Goal: Task Accomplishment & Management: Use online tool/utility

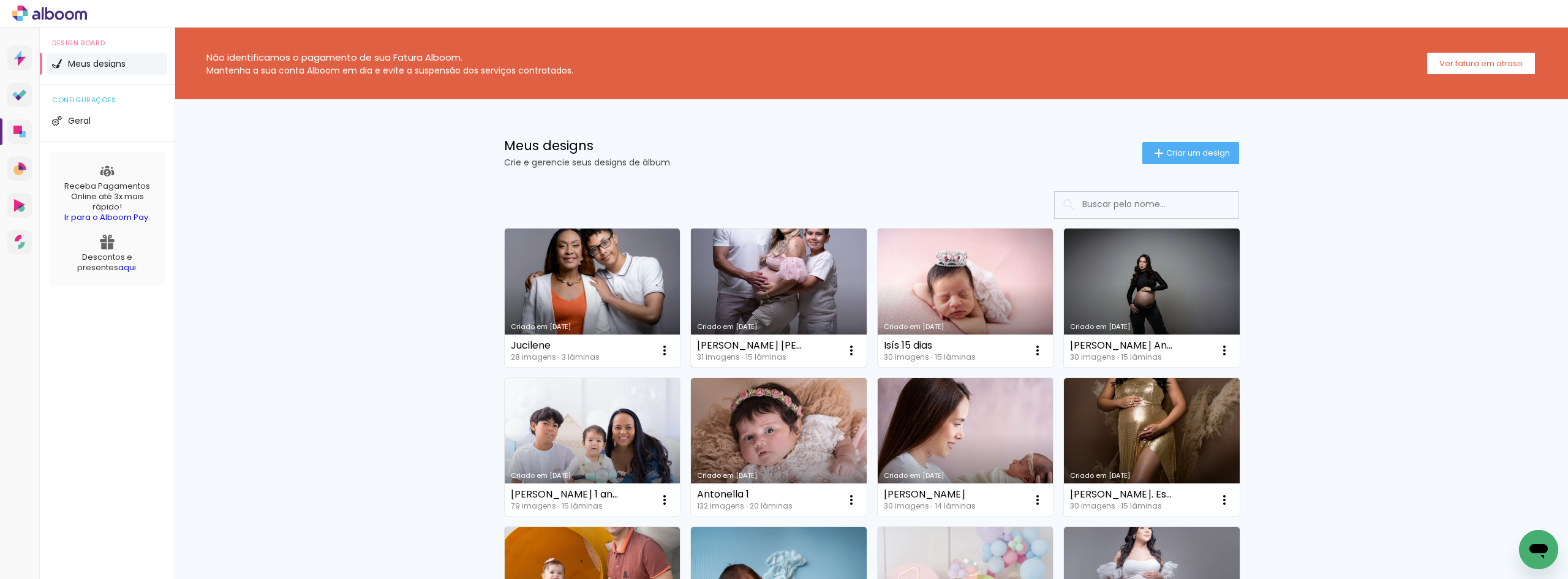
click at [752, 266] on link "Criado em [DATE]" at bounding box center [779, 298] width 176 height 138
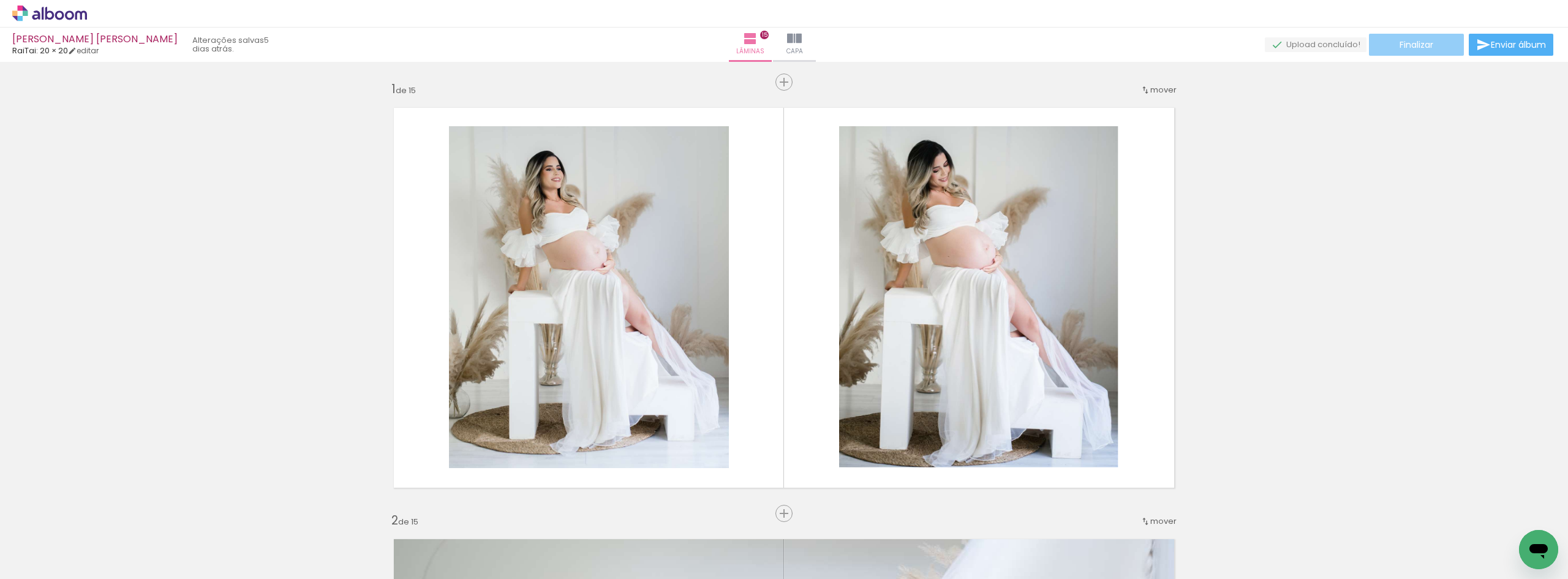
click at [1440, 45] on paper-button "Finalizar" at bounding box center [1417, 45] width 95 height 22
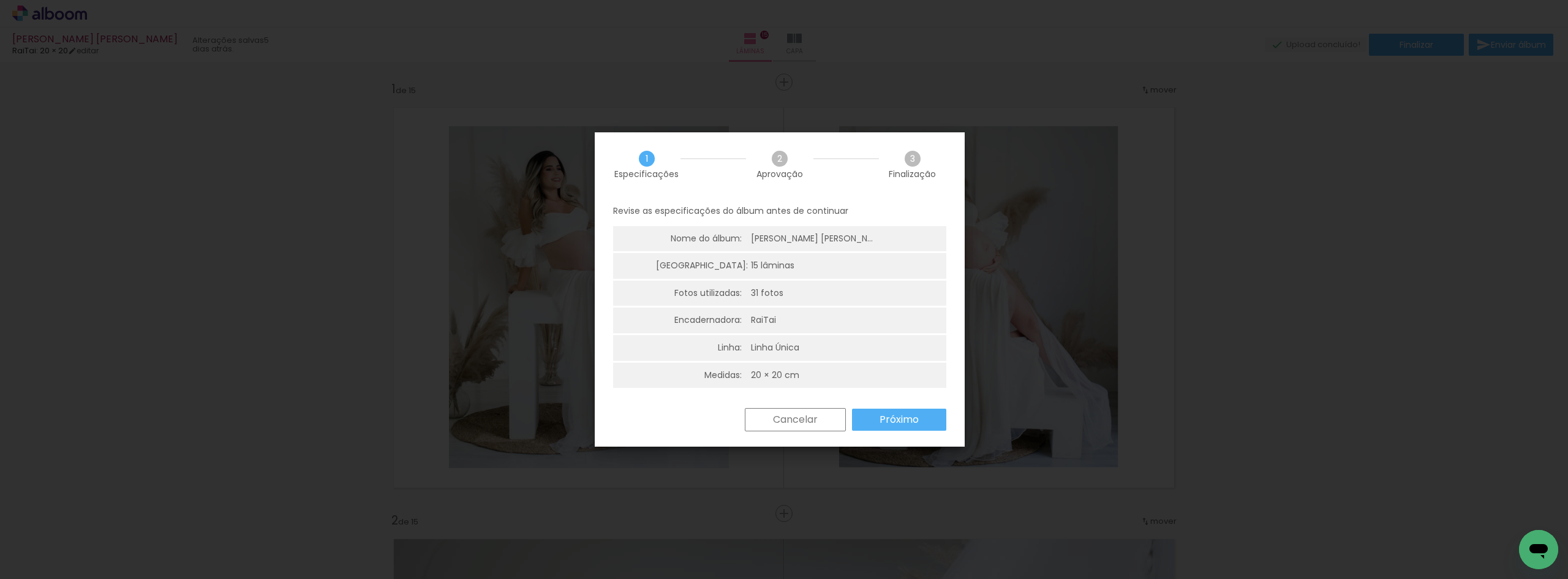
click at [0, 0] on slot "Próximo" at bounding box center [0, 0] width 0 height 0
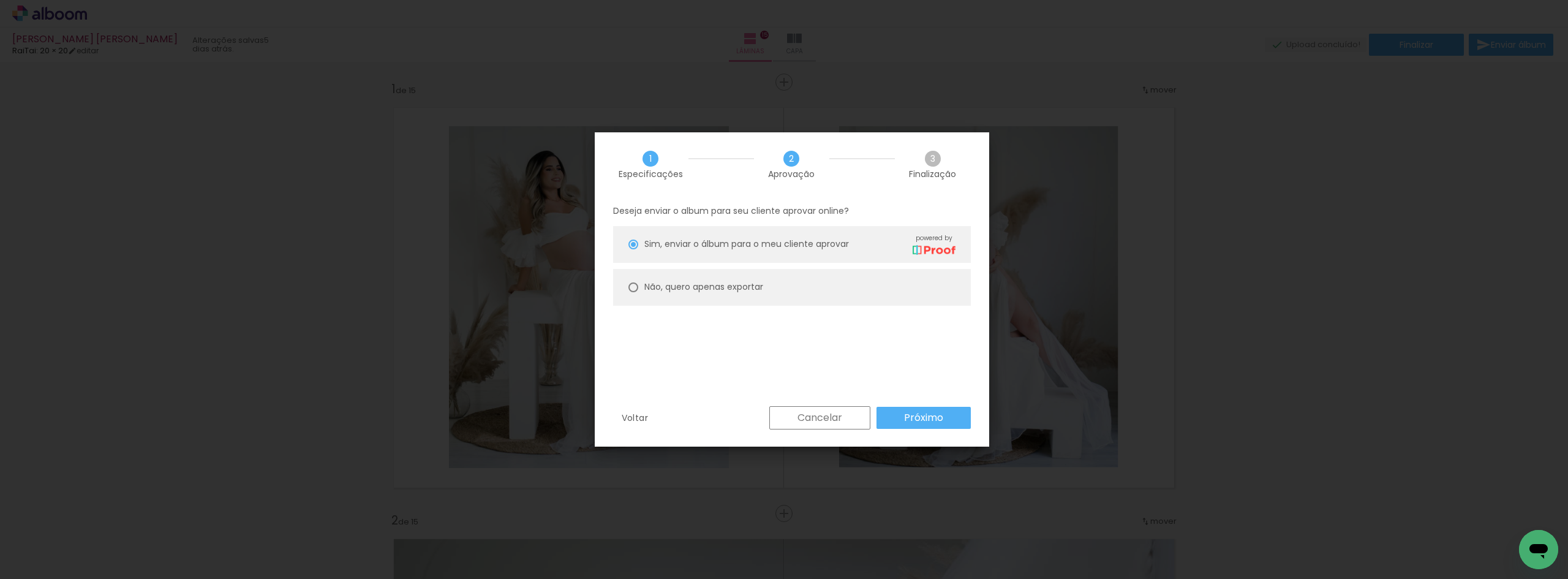
click at [0, 0] on slot "Próximo" at bounding box center [0, 0] width 0 height 0
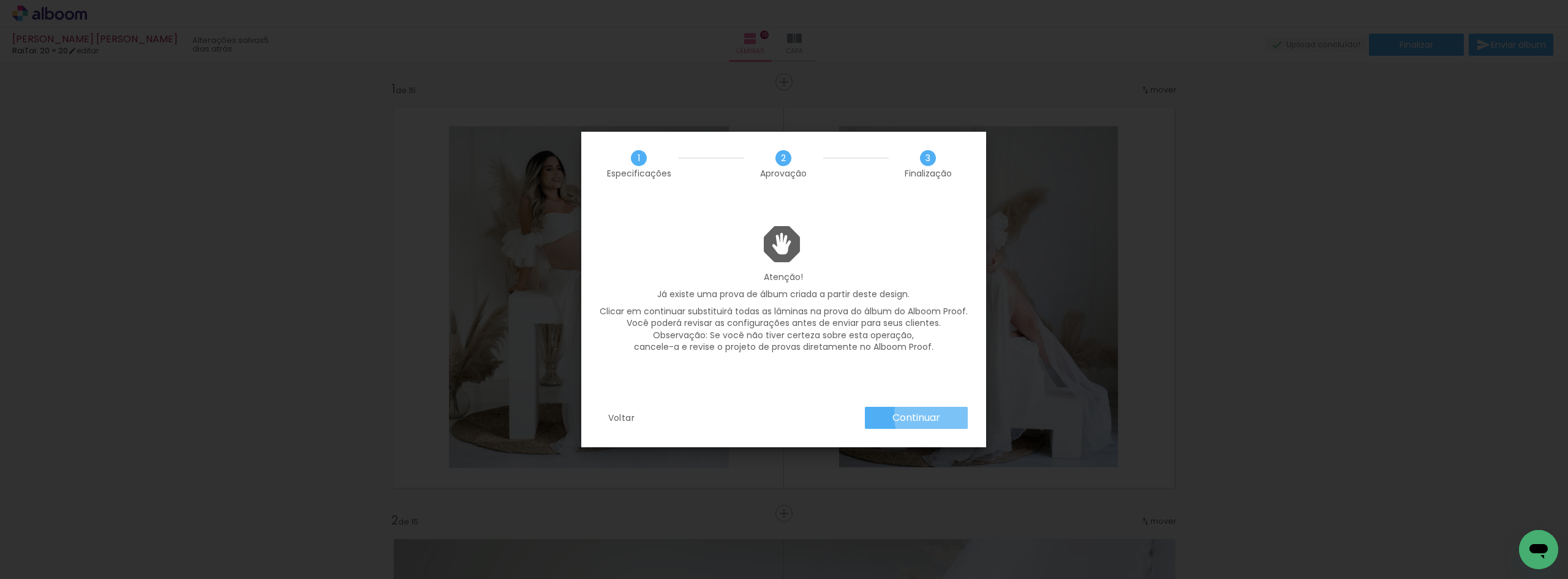
click at [0, 0] on slot "Continuar" at bounding box center [0, 0] width 0 height 0
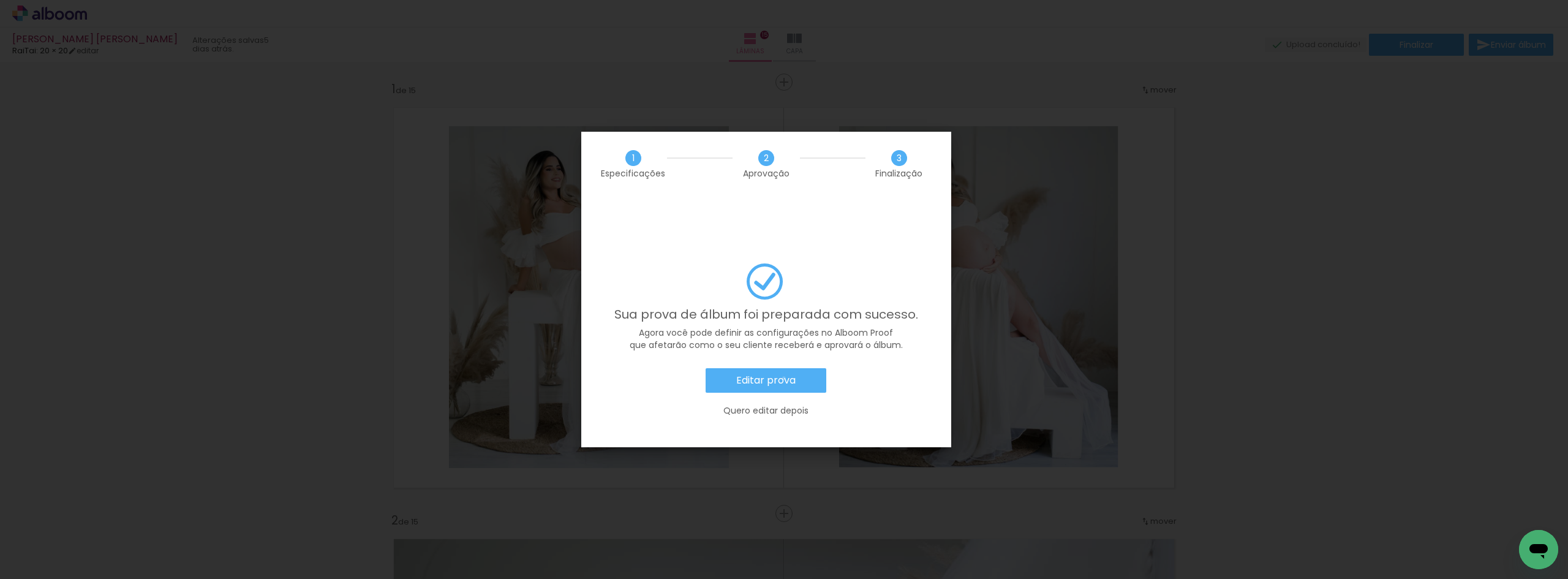
click at [0, 0] on slot "Editar prova" at bounding box center [0, 0] width 0 height 0
